Goal: Information Seeking & Learning: Learn about a topic

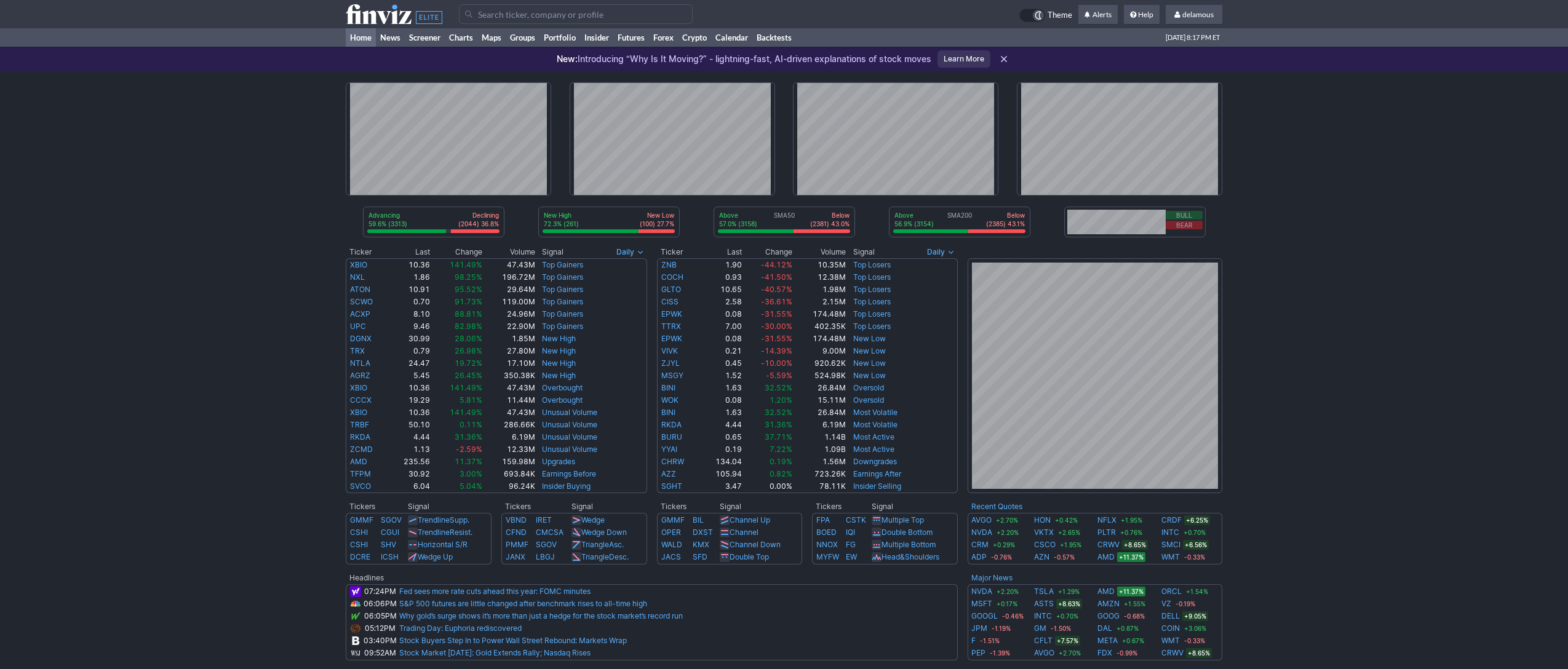
click at [1387, 306] on div "Advancing 59.6% (3313) Declining (2044) 36.8% New High 72.3% (261) New Low (100…" at bounding box center [784, 504] width 1568 height 865
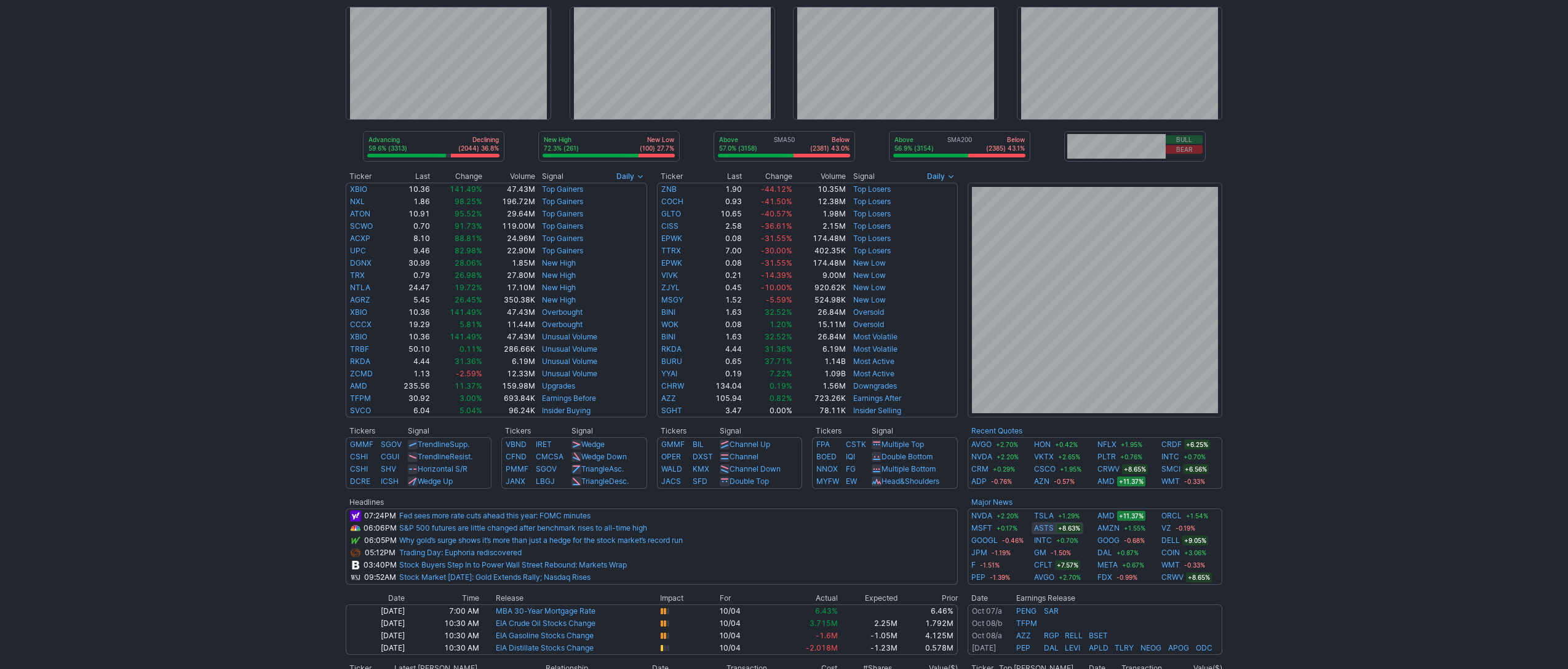
scroll to position [78, 0]
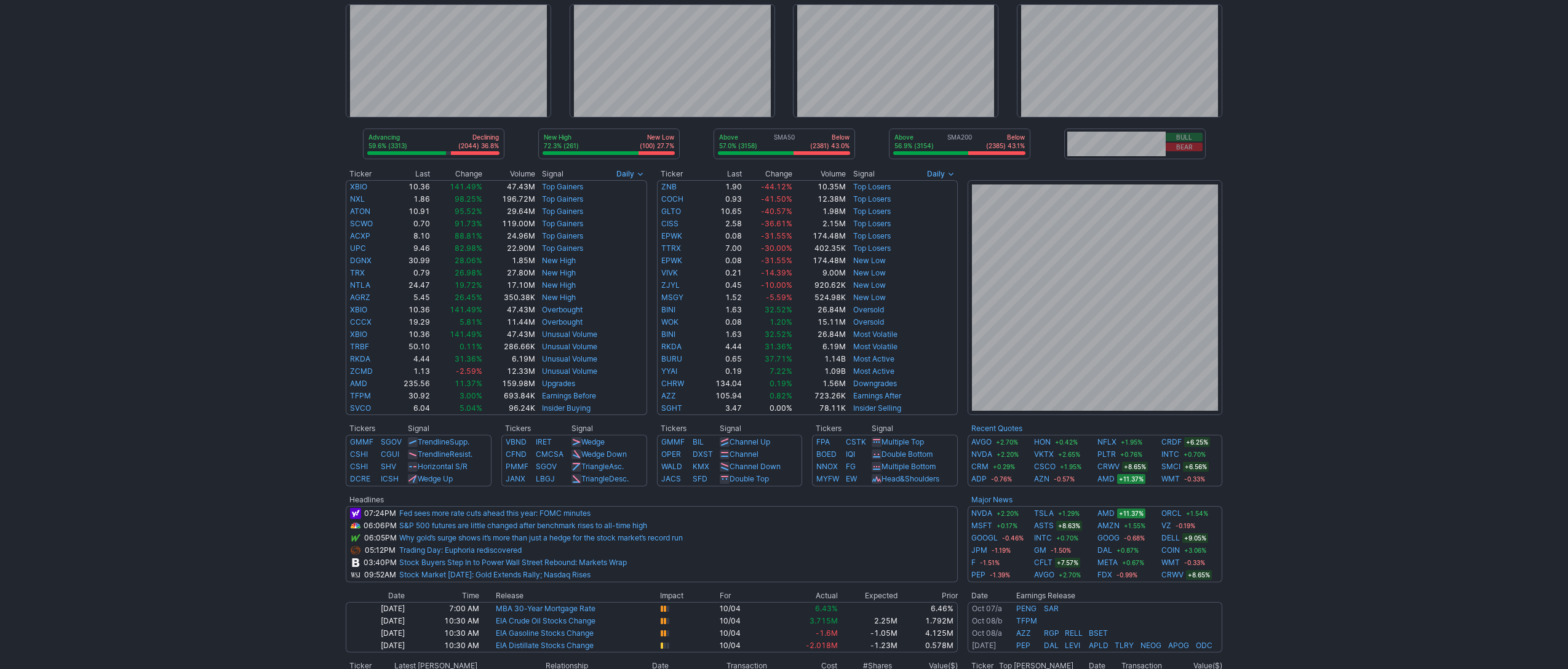
click at [1274, 511] on div "Advancing 59.6% (3313) Declining (2044) 36.8% New High 72.3% (261) New Low (100…" at bounding box center [784, 426] width 1568 height 865
click at [1300, 420] on div "Advancing 59.6% (3313) Declining (2044) 36.8% New High 72.3% (261) New Low (100…" at bounding box center [784, 426] width 1568 height 865
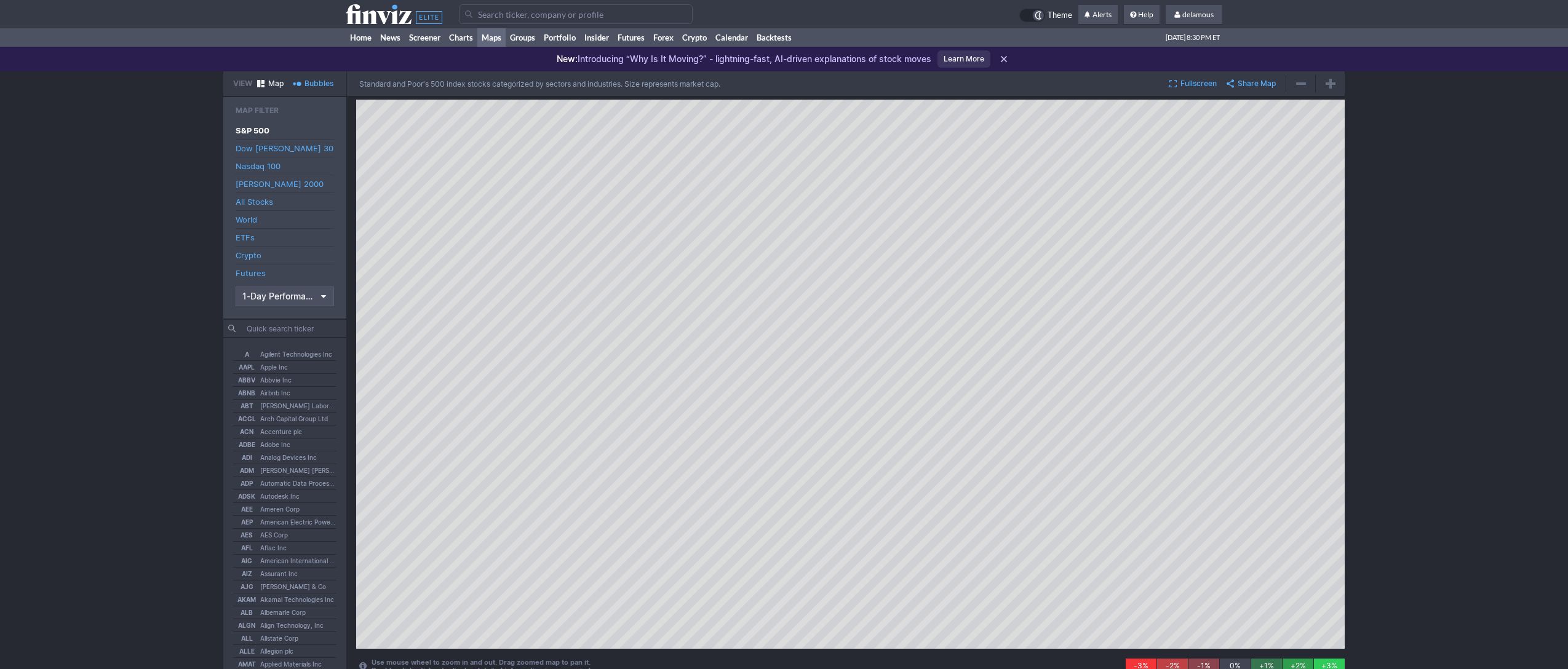
click at [495, 18] on input "Search" at bounding box center [575, 14] width 233 height 20
click at [491, 14] on input "Search" at bounding box center [575, 13] width 233 height 20
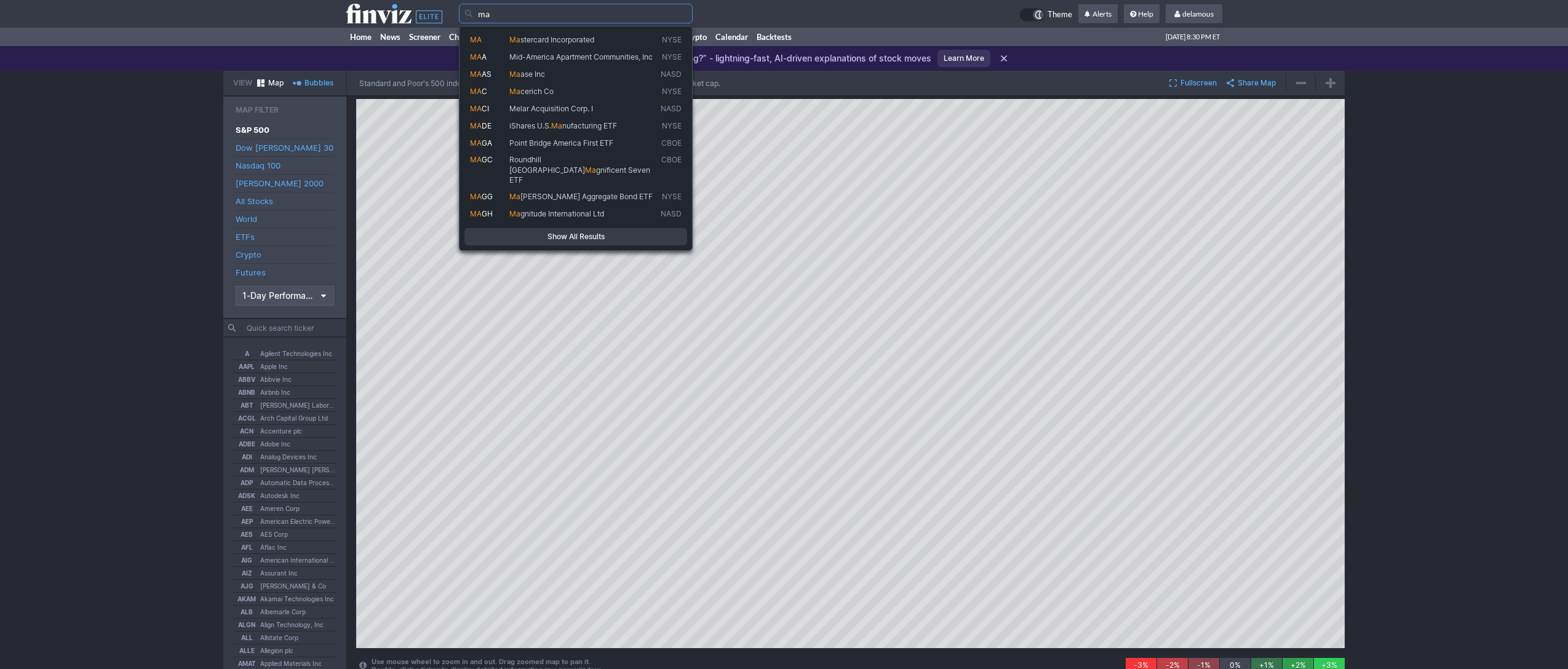
click at [510, 33] on link "MA Ma stercard Incorporated NYSE" at bounding box center [576, 40] width 223 height 18
type input "MA"
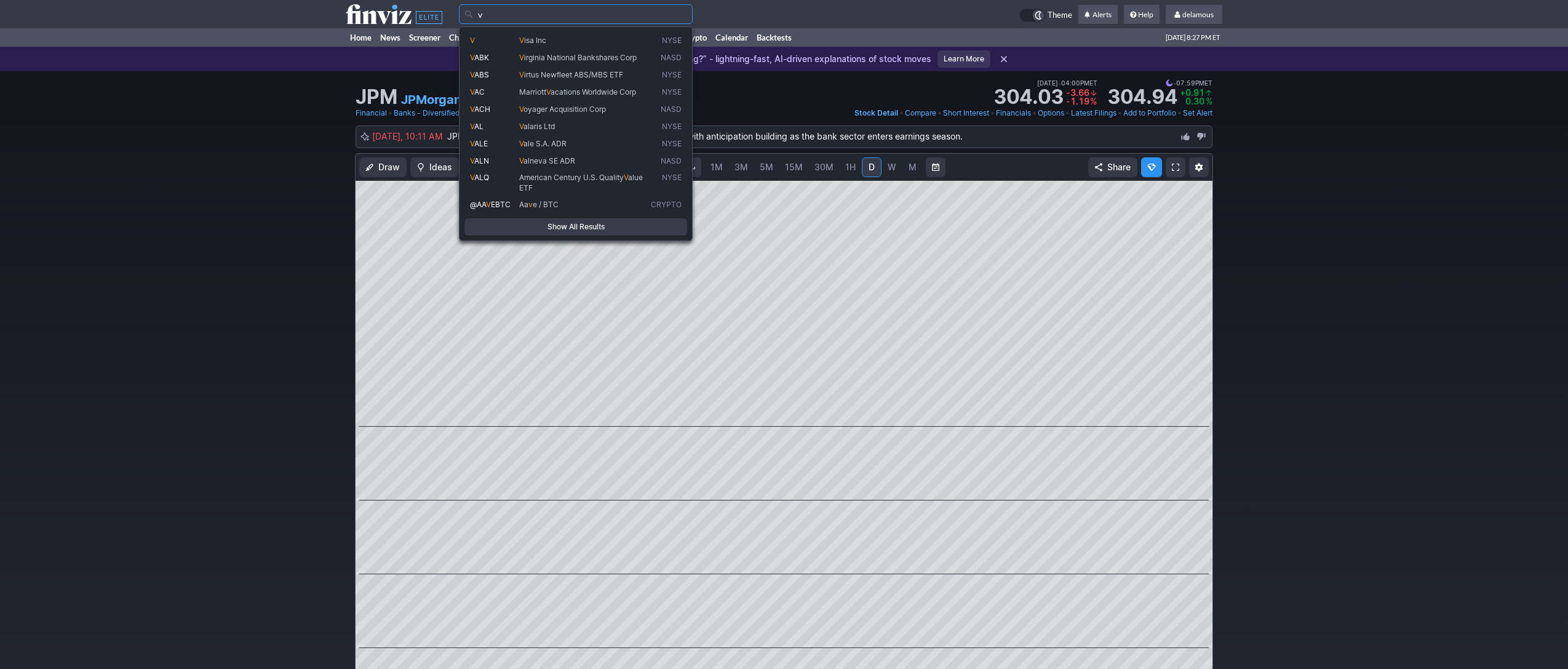
click at [562, 43] on span "V isa Inc" at bounding box center [583, 40] width 132 height 10
type input "V"
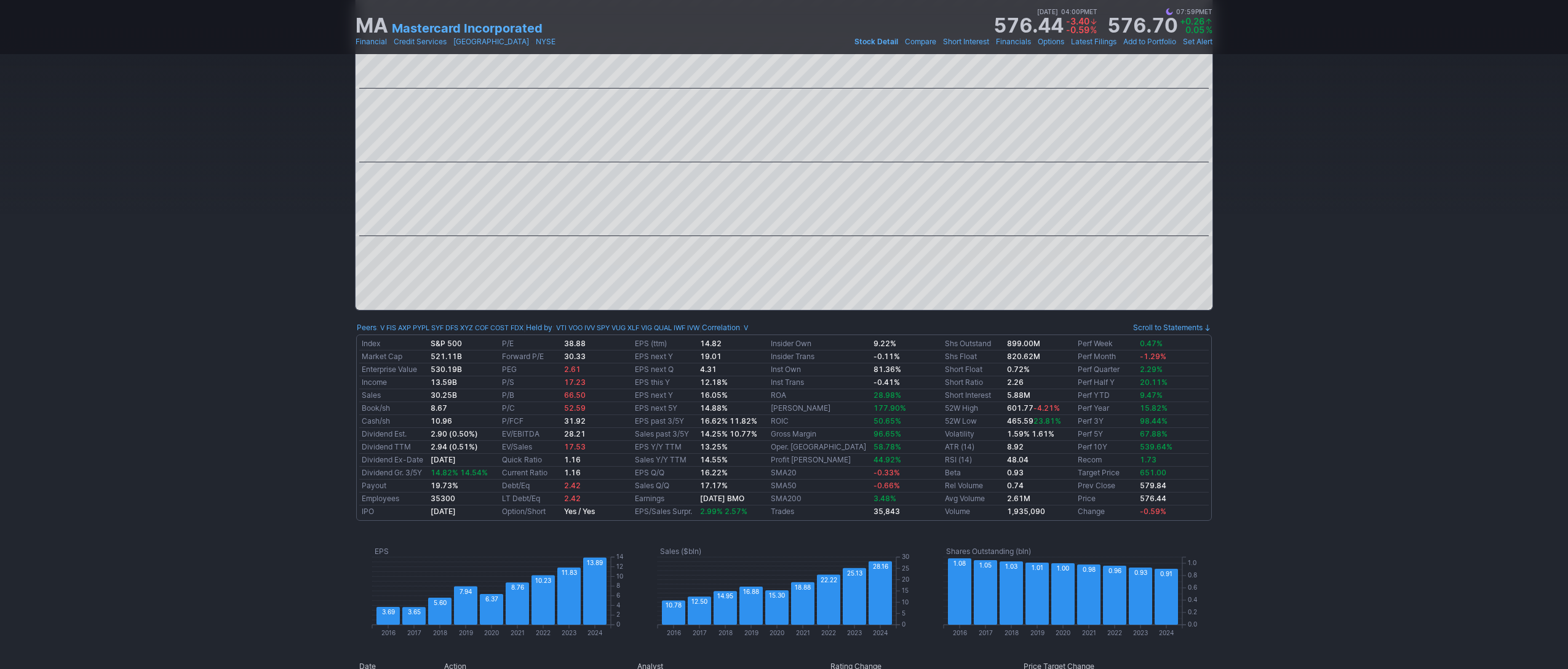
scroll to position [487, 0]
